Goal: Browse casually

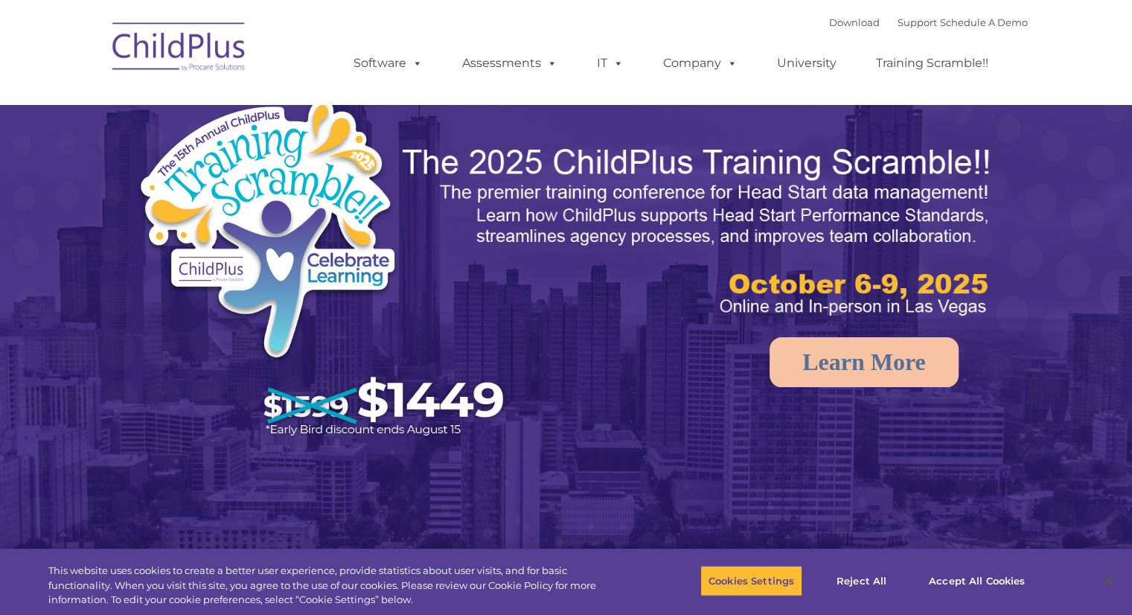
select select "MEDIUM"
click at [155, 51] on img at bounding box center [179, 49] width 149 height 74
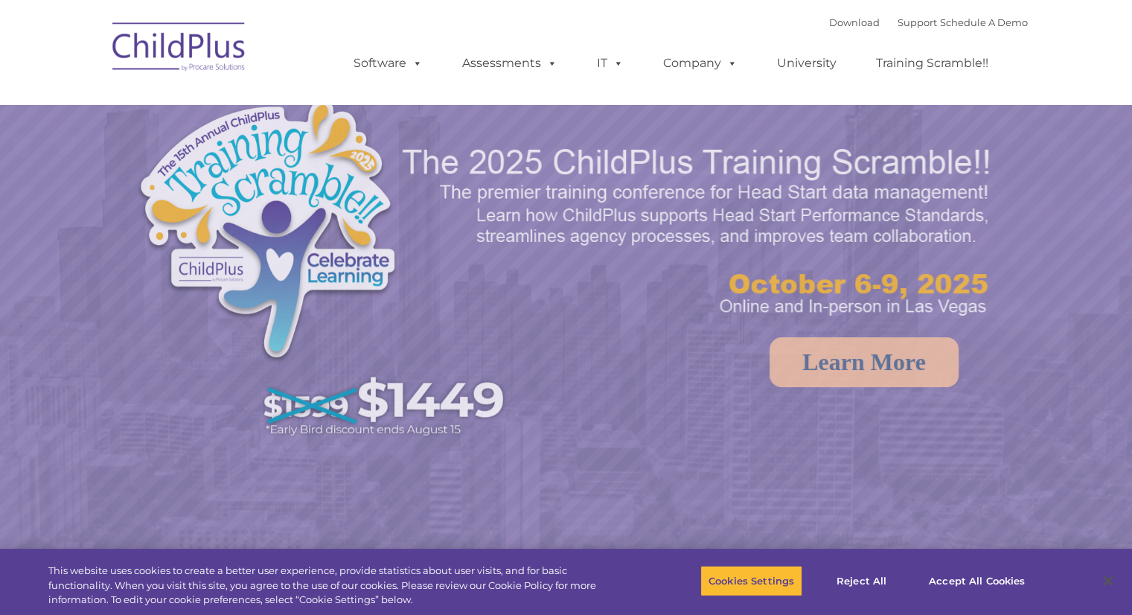
select select "MEDIUM"
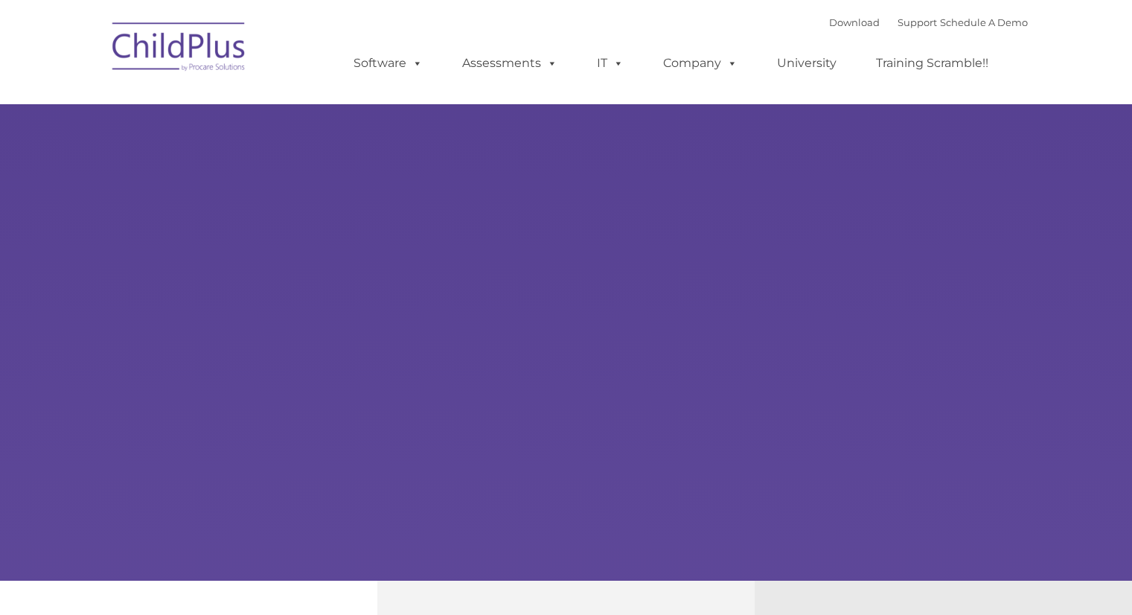
type input ""
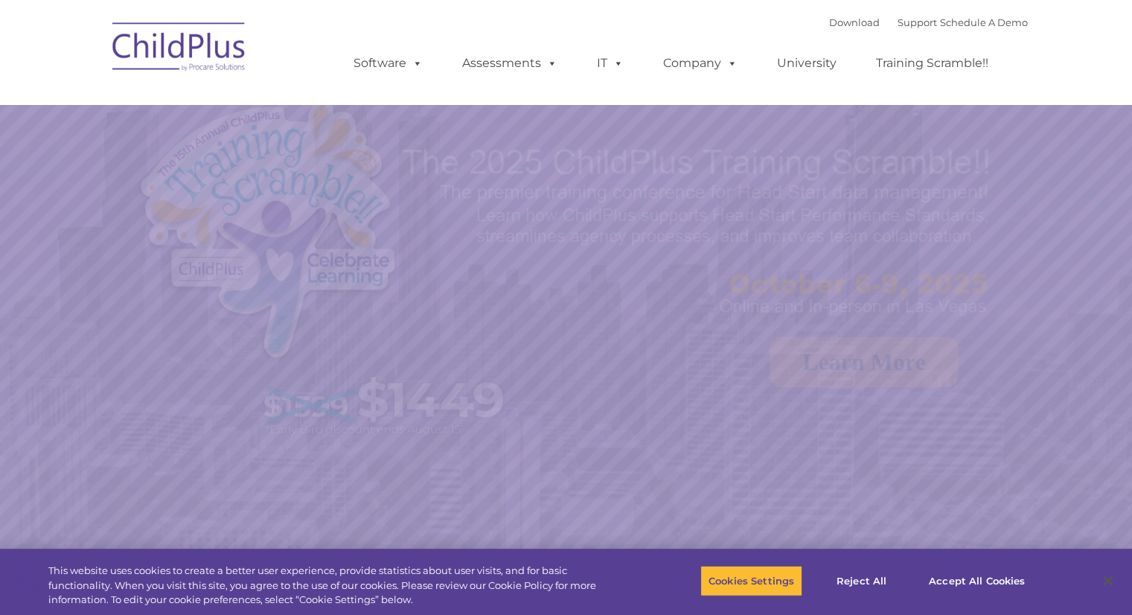
select select "MEDIUM"
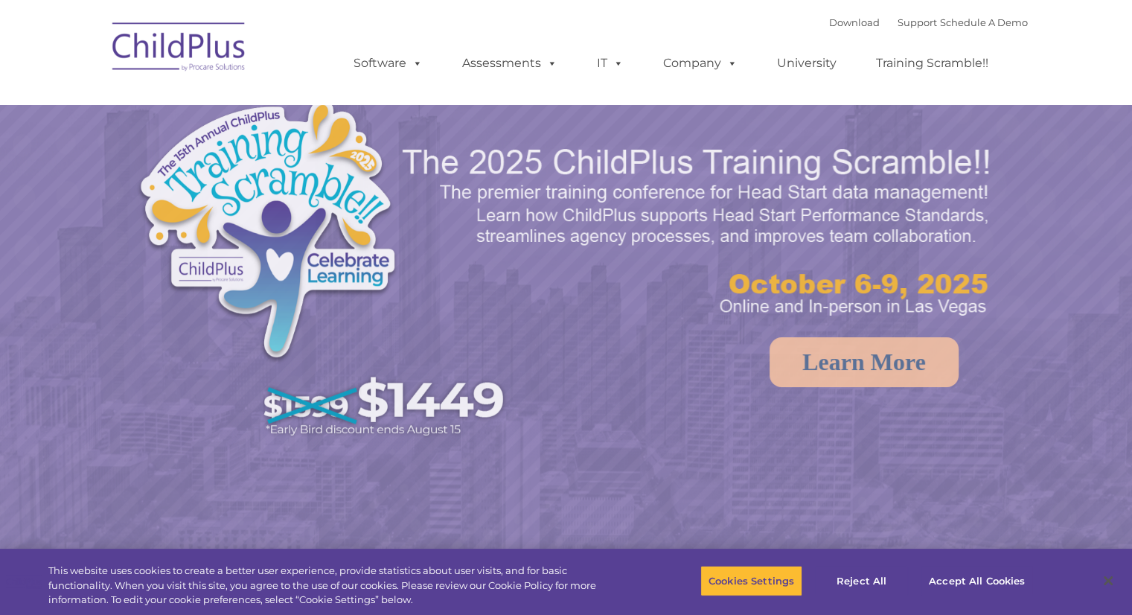
select select "MEDIUM"
